Goal: Transaction & Acquisition: Purchase product/service

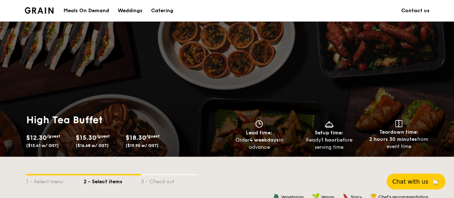
click at [167, 11] on div "Catering" at bounding box center [162, 11] width 22 height 22
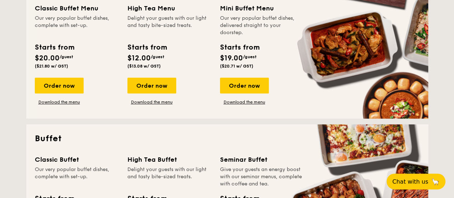
scroll to position [202, 0]
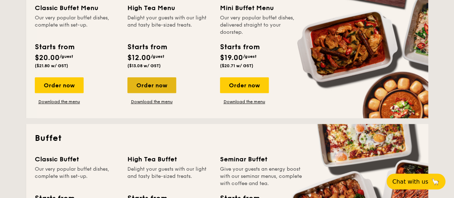
click at [157, 80] on div "Order now" at bounding box center [151, 85] width 49 height 16
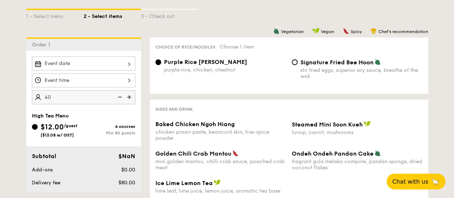
scroll to position [165, 0]
type input "40 guests"
click at [293, 63] on input "Signature Fried Bee Hoon stir fried eggs, superior soy sauce, breathe of the wok" at bounding box center [295, 62] width 6 height 6
radio input "true"
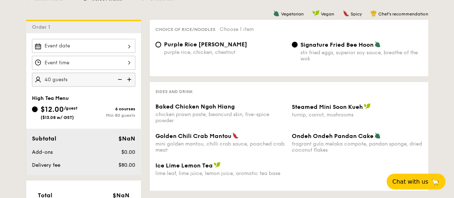
scroll to position [203, 0]
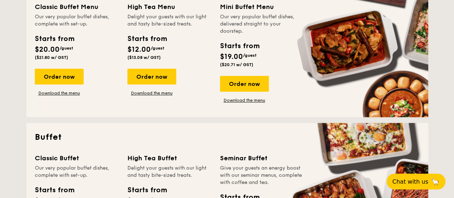
scroll to position [986, 0]
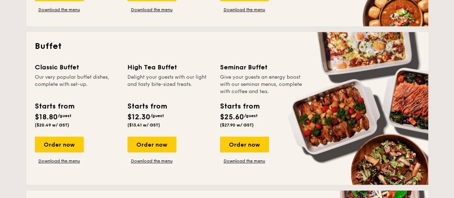
scroll to position [293, 0]
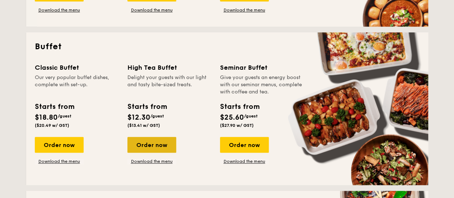
click at [156, 146] on div "Order now" at bounding box center [151, 145] width 49 height 16
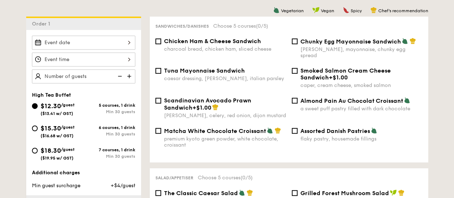
scroll to position [185, 0]
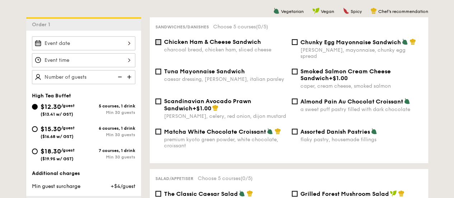
click at [160, 43] on input "Chicken Ham & Cheese Sandwich charcoal bread, chicken ham, sliced cheese" at bounding box center [158, 42] width 6 height 6
checkbox input "false"
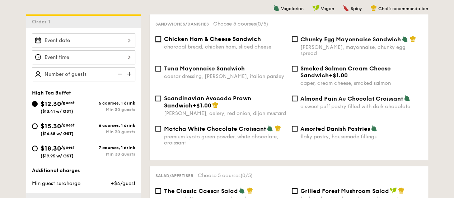
scroll to position [188, 0]
click at [253, 127] on span "Matcha White Chocolate Croissant" at bounding box center [215, 128] width 102 height 7
click at [161, 127] on input "Matcha White Chocolate Croissant premium kyoto green powder, white chocolate, c…" at bounding box center [158, 128] width 6 height 6
checkbox input "true"
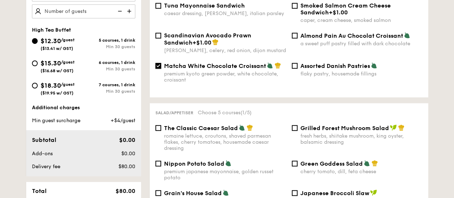
scroll to position [248, 0]
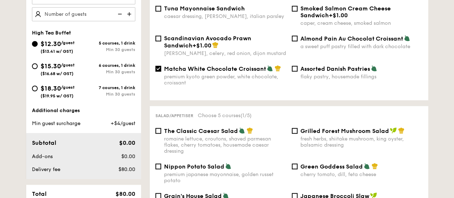
click at [330, 38] on div "Almond Pain Au Chocolat Croissant a sweet puff pastry filled with dark chocolate" at bounding box center [361, 42] width 122 height 15
click at [297, 38] on input "Almond Pain Au Chocolat Croissant a sweet puff pastry filled with dark chocolate" at bounding box center [295, 39] width 6 height 6
checkbox input "true"
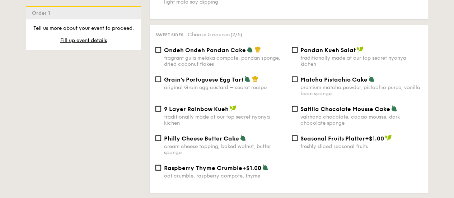
scroll to position [767, 0]
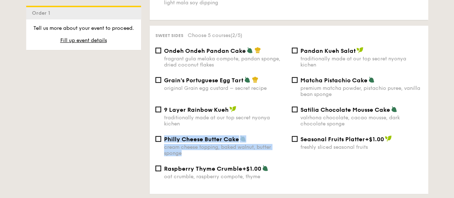
drag, startPoint x: 190, startPoint y: 160, endPoint x: 165, endPoint y: 140, distance: 31.9
click at [165, 140] on div "Philly Cheese Butter Cake cream cheese topping, baked walnut, butter sponge Sea…" at bounding box center [288, 149] width 273 height 29
copy div "Philly Cheese Butter Cake cream cheese topping, baked walnut, butter sponge"
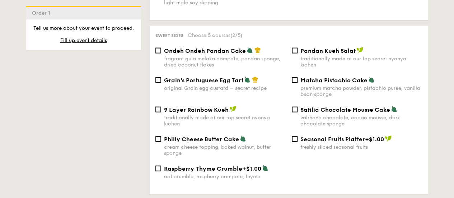
click at [219, 104] on div "Grain's Portuguese Egg Tart original Grain egg custard – secret recipe Matcha P…" at bounding box center [288, 90] width 273 height 29
drag, startPoint x: 248, startPoint y: 138, endPoint x: 163, endPoint y: 140, distance: 84.7
click at [163, 140] on div "Philly Cheese Butter Cake cream cheese topping, baked walnut, butter sponge" at bounding box center [220, 145] width 136 height 21
copy span "Philly Cheese Butter Cake"
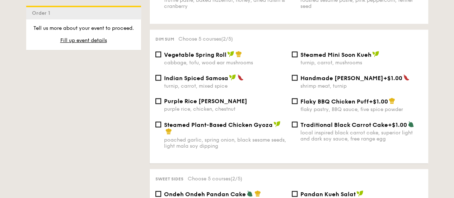
scroll to position [613, 0]
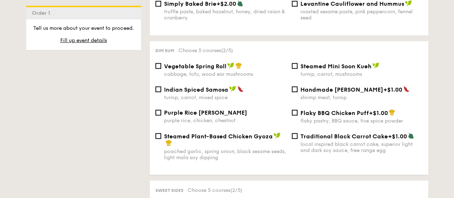
click at [227, 86] on span "Indian Spiced Samosa" at bounding box center [196, 89] width 64 height 7
click at [161, 86] on input "Indian Spiced Samosa turnip, carrot, mixed spice" at bounding box center [158, 89] width 6 height 6
checkbox input "true"
drag, startPoint x: 227, startPoint y: 86, endPoint x: 161, endPoint y: 89, distance: 65.3
click at [161, 89] on div "Indian Spiced Samosa turnip, carrot, mixed spice" at bounding box center [220, 92] width 136 height 15
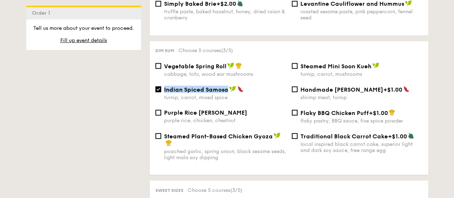
copy span "Indian Spiced Samosa"
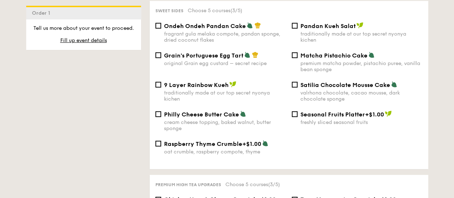
scroll to position [792, 0]
drag, startPoint x: 379, startPoint y: 53, endPoint x: 301, endPoint y: 58, distance: 78.0
click at [301, 58] on div "Matcha Pistachio Cake" at bounding box center [361, 55] width 122 height 7
click at [373, 89] on div "Satilia Chocolate Mousse Cake valrhona chocolate, cacao mousse, dark chocolate …" at bounding box center [361, 91] width 122 height 21
click at [297, 88] on input "Satilia Chocolate Mousse Cake valrhona chocolate, cacao mousse, dark chocolate …" at bounding box center [295, 85] width 6 height 6
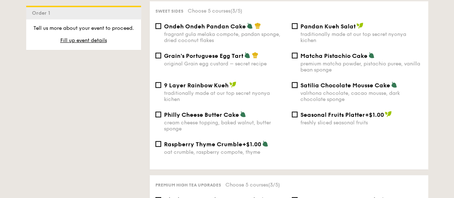
checkbox input "true"
click at [380, 59] on div "Matcha Pistachio Cake premium matcha powder, pistachio puree, vanilla bean spon…" at bounding box center [361, 62] width 122 height 21
click at [297, 58] on input "Matcha Pistachio Cake premium matcha powder, pistachio puree, vanilla bean spon…" at bounding box center [295, 56] width 6 height 6
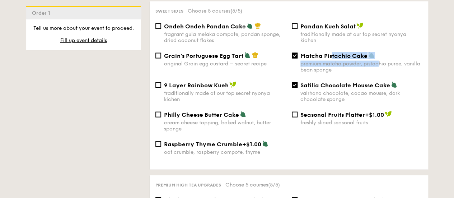
drag, startPoint x: 380, startPoint y: 59, endPoint x: 332, endPoint y: 57, distance: 47.8
click at [332, 57] on div "Matcha Pistachio Cake premium matcha powder, pistachio puree, vanilla bean spon…" at bounding box center [361, 62] width 122 height 21
click at [332, 57] on span "Matcha Pistachio Cake" at bounding box center [333, 55] width 67 height 7
click at [297, 57] on input "Matcha Pistachio Cake premium matcha powder, pistachio puree, vanilla bean spon…" at bounding box center [295, 56] width 6 height 6
checkbox input "false"
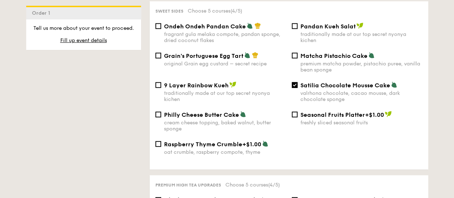
scroll to position [1150, 0]
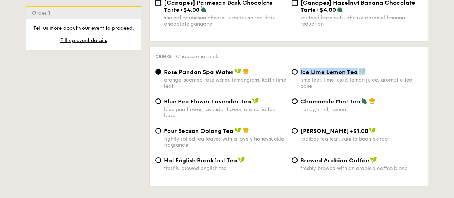
drag, startPoint x: 369, startPoint y: 69, endPoint x: 299, endPoint y: 70, distance: 69.6
click at [299, 70] on div "Ice Lime Lemon Tea lime leaf, lime juice, lemon juice, aromatic tea base" at bounding box center [357, 78] width 136 height 21
copy span "Ice Lime Lemon Tea"
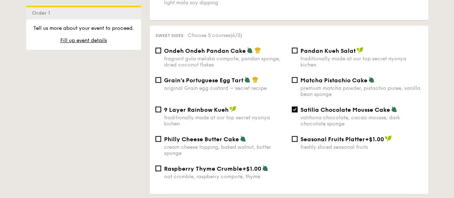
scroll to position [768, 0]
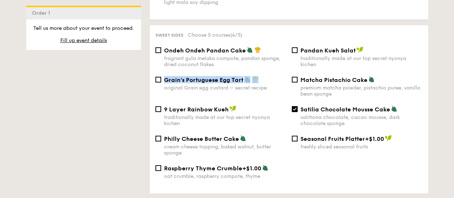
drag, startPoint x: 263, startPoint y: 81, endPoint x: 165, endPoint y: 80, distance: 97.2
click at [165, 80] on div "Grain's Portuguese Egg Tart" at bounding box center [225, 79] width 122 height 7
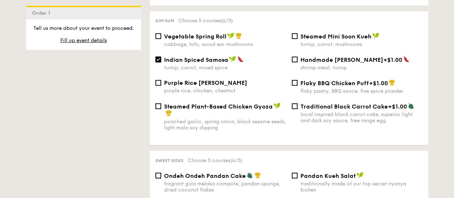
scroll to position [644, 0]
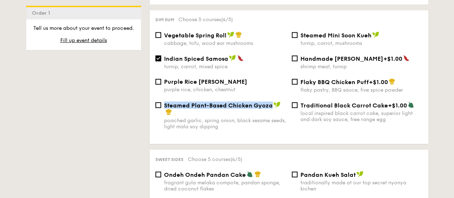
drag, startPoint x: 164, startPoint y: 103, endPoint x: 273, endPoint y: 104, distance: 109.1
click at [273, 104] on div "Steamed Plant-Based Chicken Gyoza" at bounding box center [225, 108] width 122 height 14
copy span "Steamed Plant-Based Chicken Gyoza"
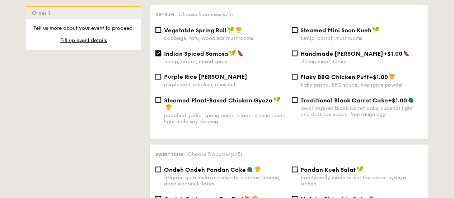
scroll to position [808, 0]
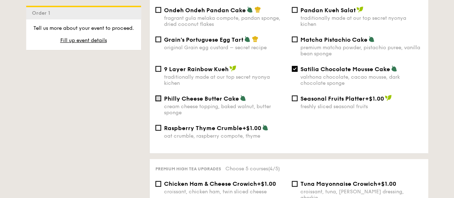
click at [158, 98] on input "Philly Cheese Butter Cake cream cheese topping, baked walnut, butter sponge" at bounding box center [158, 98] width 6 height 6
checkbox input "true"
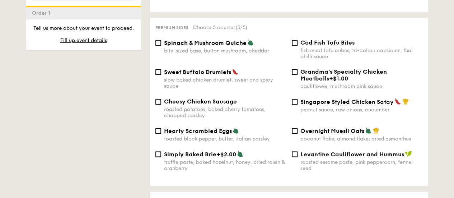
scroll to position [748, 0]
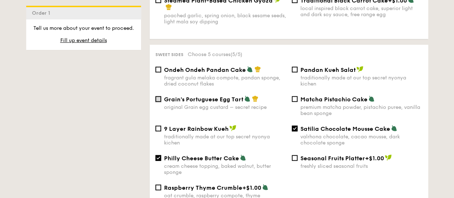
click at [160, 99] on input "Grain's Portuguese Egg Tart original Grain egg custard – secret recipe" at bounding box center [158, 99] width 6 height 6
checkbox input "true"
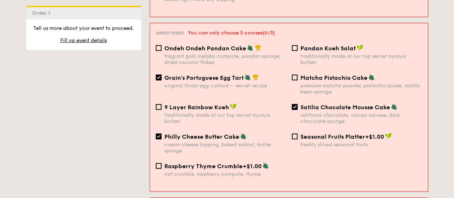
scroll to position [651, 0]
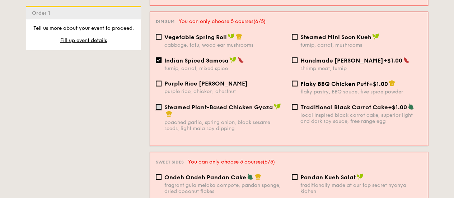
click at [158, 104] on input "Steamed Plant-Based Chicken Gyoza poached garlic, spring onion, black sesame se…" at bounding box center [159, 107] width 6 height 6
checkbox input "true"
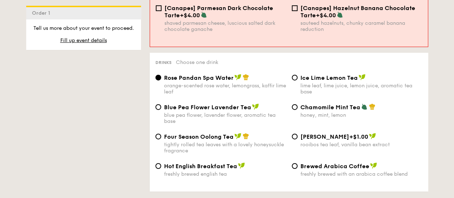
scroll to position [1170, 0]
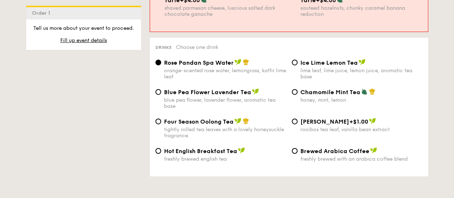
click at [303, 59] on span "Ice Lime Lemon Tea" at bounding box center [328, 62] width 57 height 7
click at [297, 60] on input "Ice Lime Lemon Tea lime leaf, lime juice, lemon juice, aromatic tea base" at bounding box center [295, 63] width 6 height 6
radio input "true"
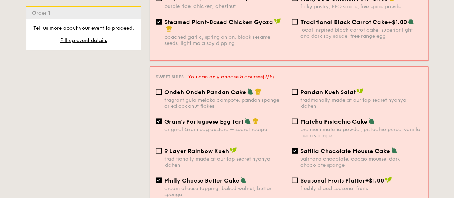
scroll to position [736, 0]
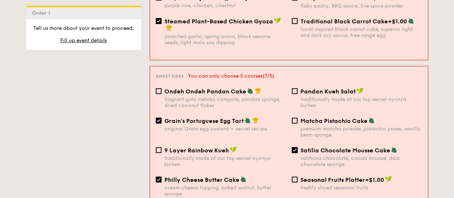
click at [295, 147] on input "Satilia Chocolate Mousse Cake valrhona chocolate, cacao mousse, dark chocolate …" at bounding box center [295, 150] width 6 height 6
checkbox input "false"
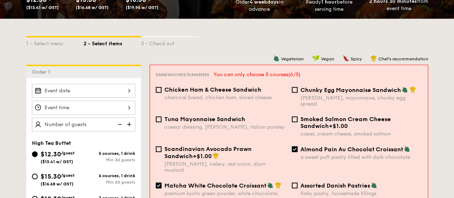
scroll to position [138, 0]
click at [295, 146] on input "Almond Pain Au Chocolat Croissant a sweet puff pastry filled with dark chocolate" at bounding box center [295, 149] width 6 height 6
checkbox input "false"
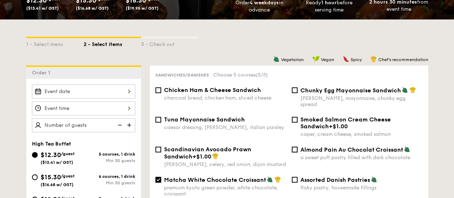
scroll to position [162, 0]
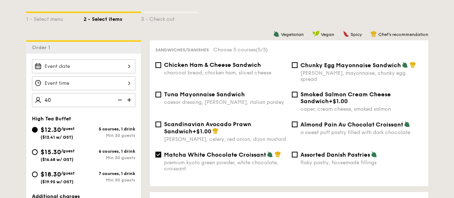
type input "40 guests"
click at [101, 116] on div "High Tea Buffet" at bounding box center [83, 119] width 103 height 6
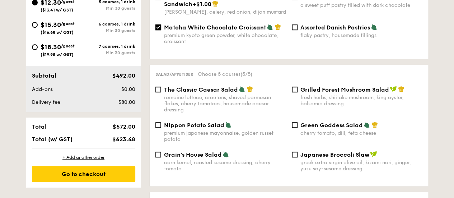
scroll to position [289, 0]
drag, startPoint x: 109, startPoint y: 75, endPoint x: 140, endPoint y: 75, distance: 31.6
click at [140, 75] on div "Subtotal $492.00 Add-ons $0.00 Delivery fee $80.00" at bounding box center [83, 89] width 115 height 46
drag, startPoint x: 110, startPoint y: 76, endPoint x: 136, endPoint y: 75, distance: 26.6
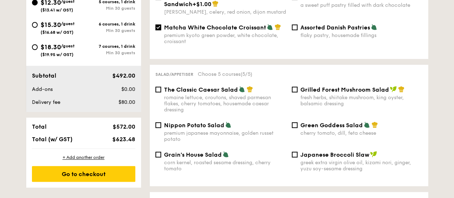
click at [136, 75] on div "$492.00" at bounding box center [116, 75] width 44 height 9
copy span "$492.00"
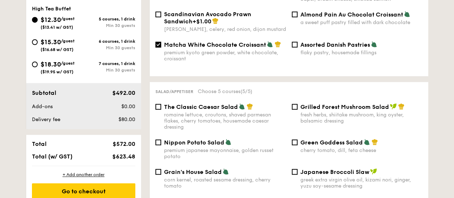
scroll to position [272, 0]
